Goal: Task Accomplishment & Management: Manage account settings

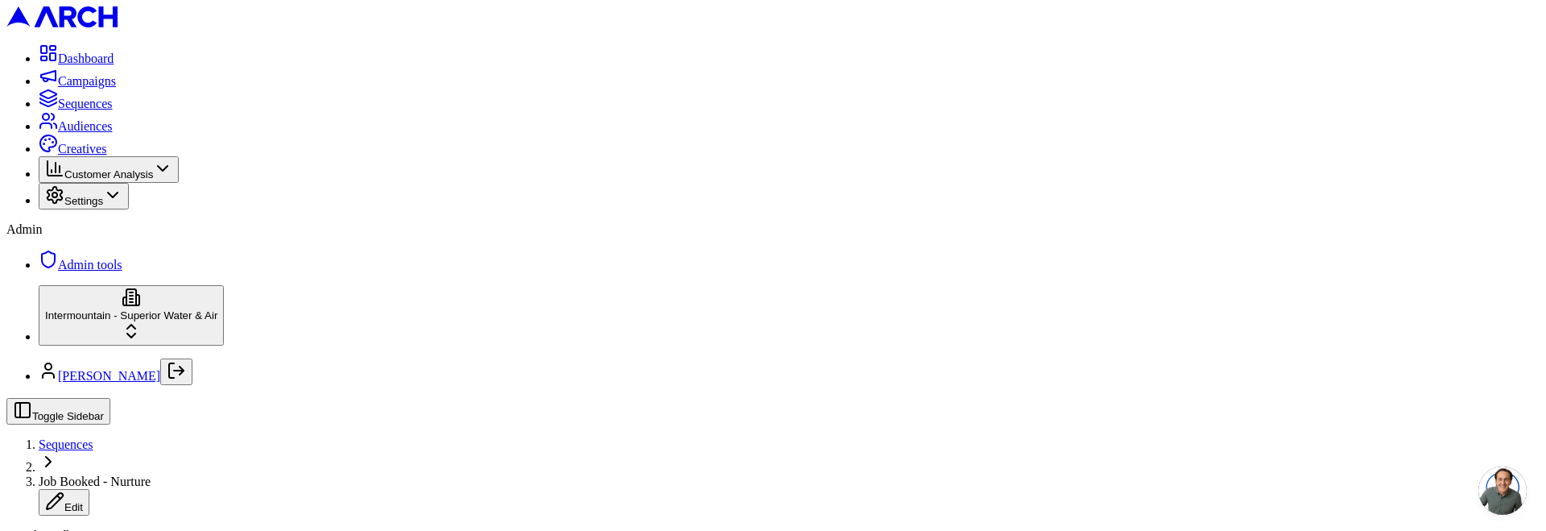
scroll to position [1688, 0]
drag, startPoint x: 346, startPoint y: 126, endPoint x: 379, endPoint y: 127, distance: 33.0
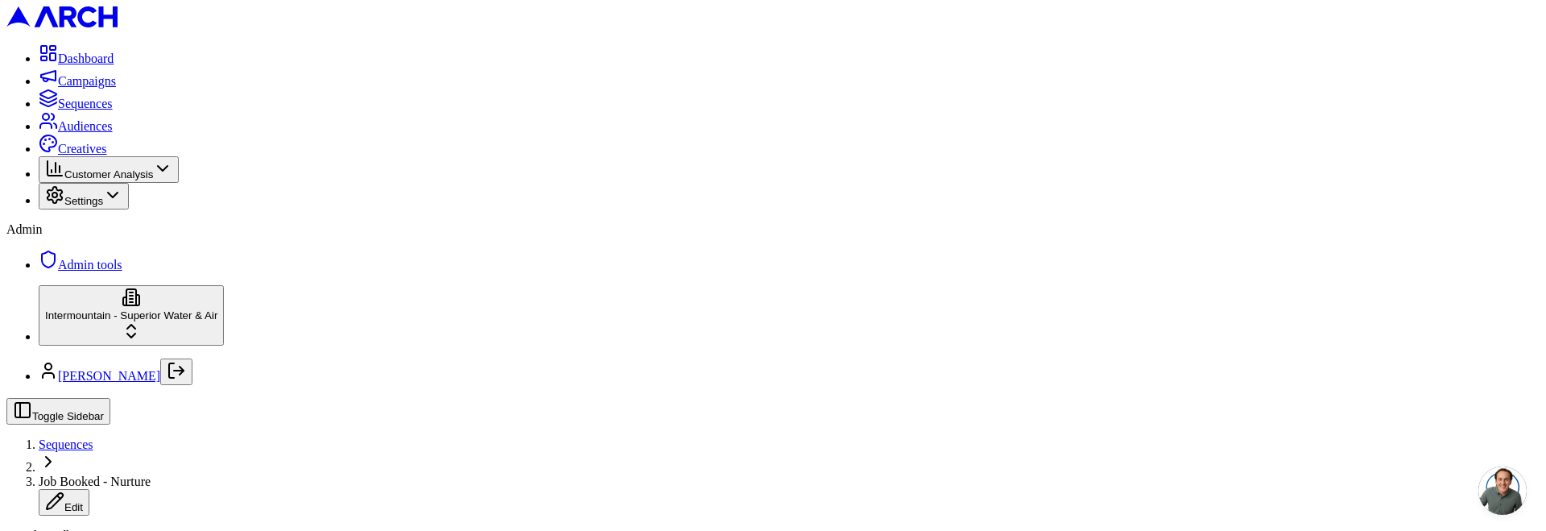
drag, startPoint x: 564, startPoint y: 130, endPoint x: 431, endPoint y: 134, distance: 132.9
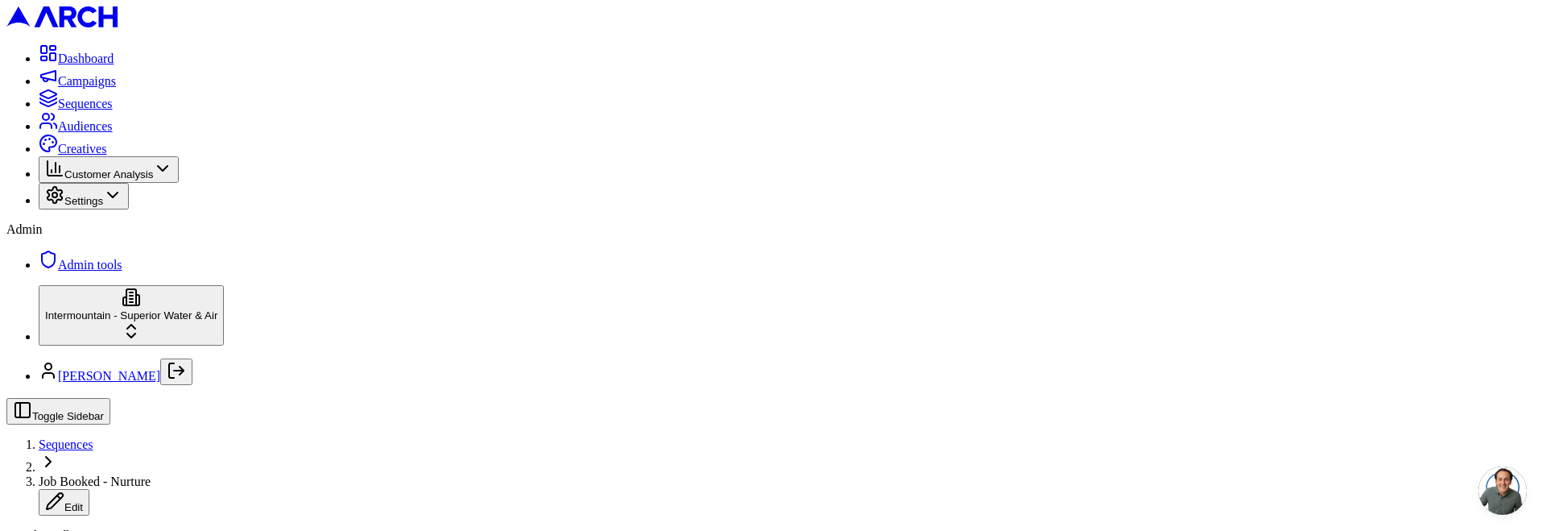
scroll to position [166, 0]
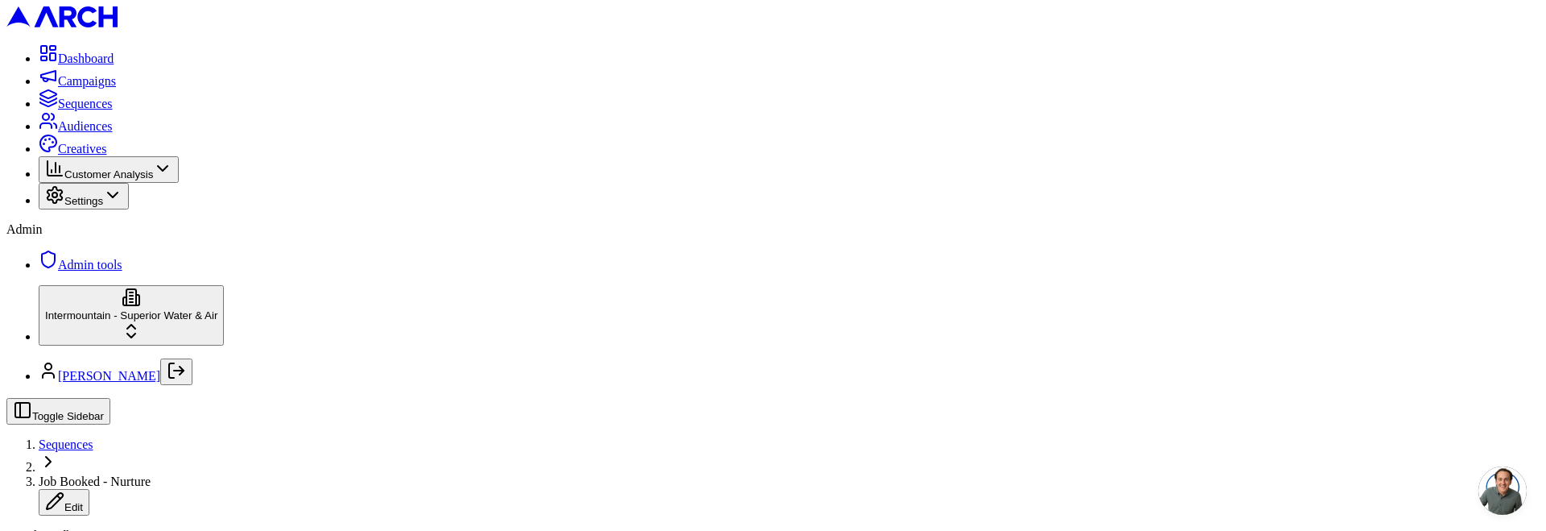
scroll to position [27, 0]
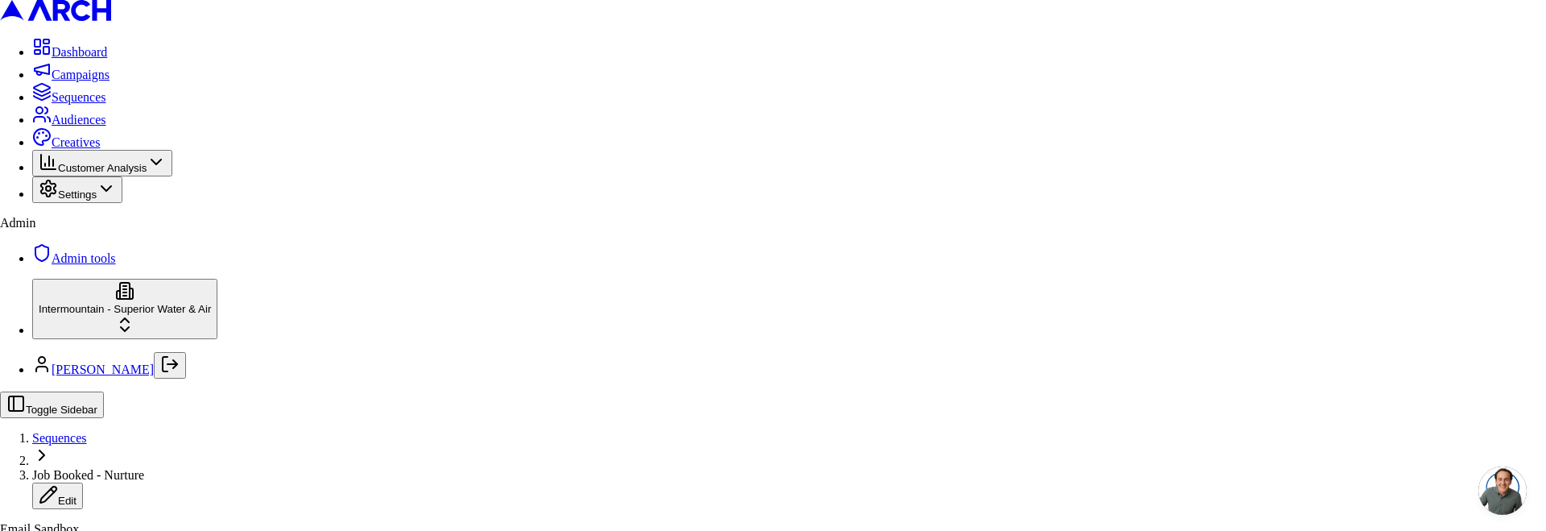
drag, startPoint x: 636, startPoint y: 188, endPoint x: 704, endPoint y: 189, distance: 68.4
copy label "Email Creative"
